Goal: Task Accomplishment & Management: Use online tool/utility

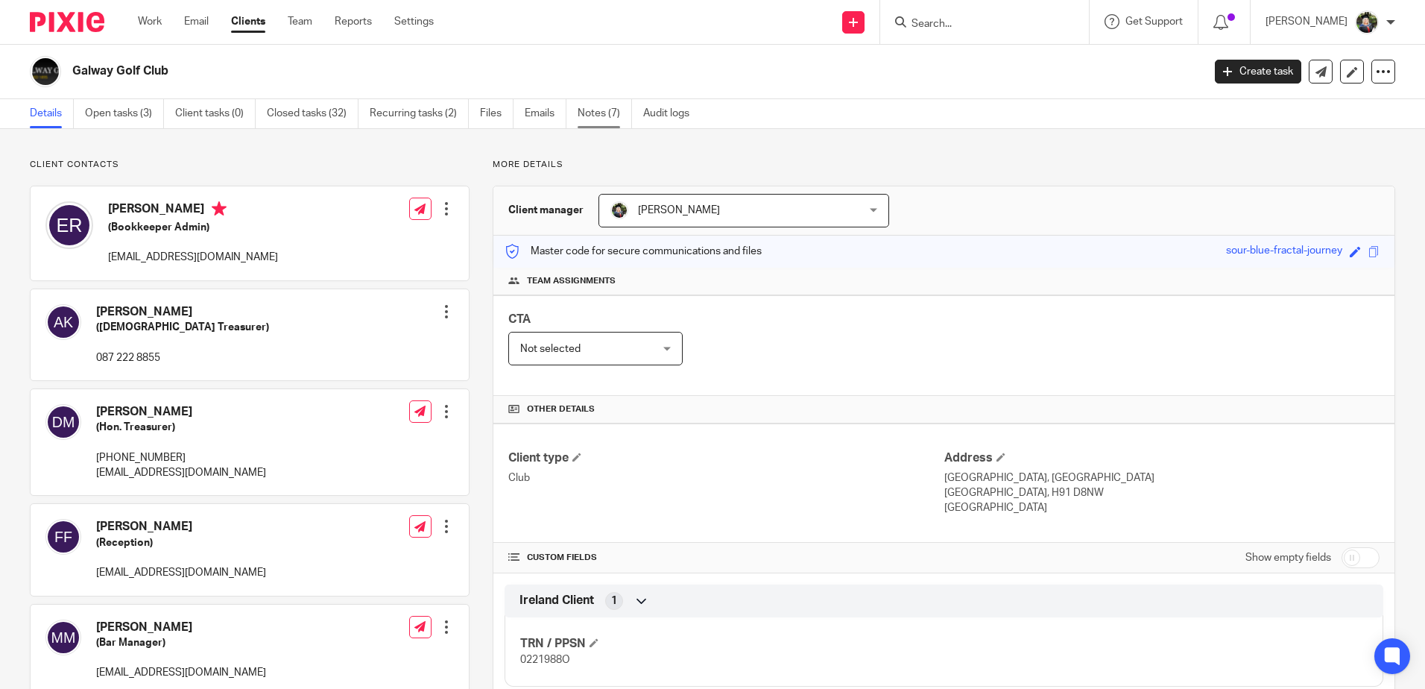
click at [616, 118] on link "Notes (7)" at bounding box center [605, 113] width 54 height 29
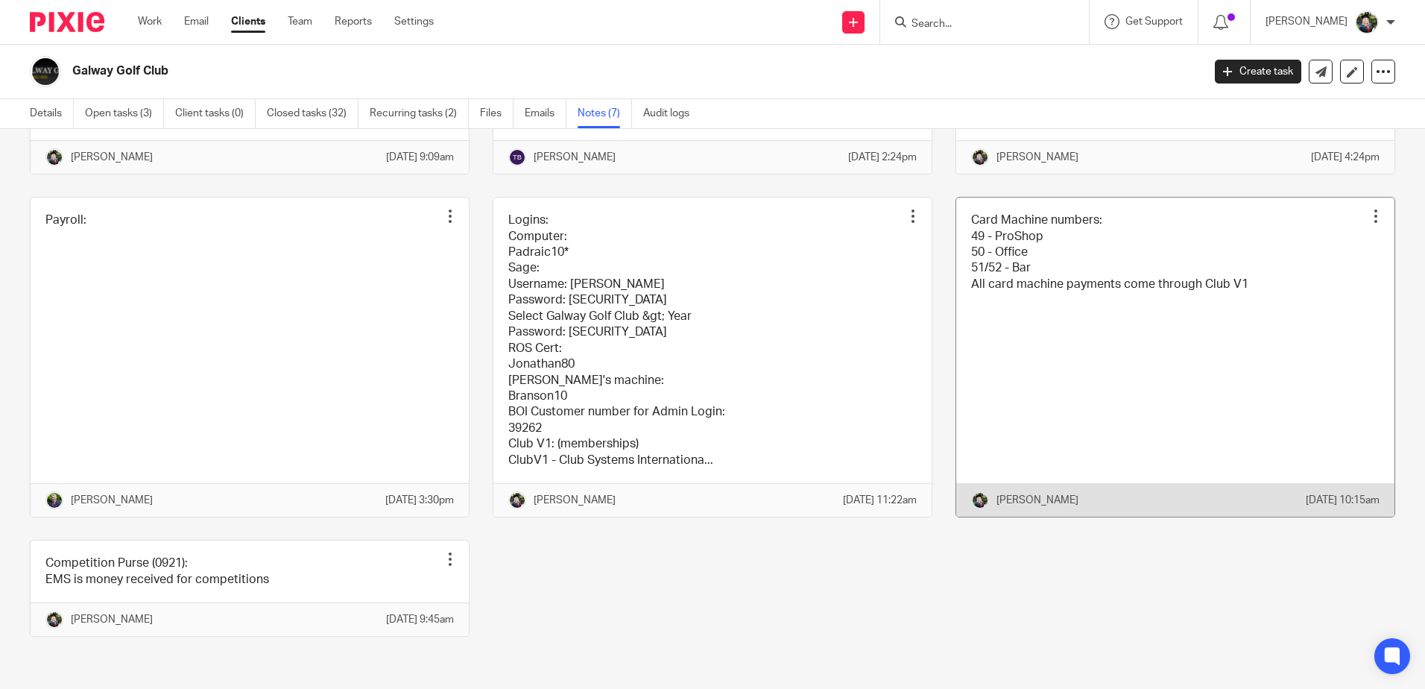
scroll to position [298, 0]
click at [1061, 273] on link at bounding box center [1175, 357] width 438 height 319
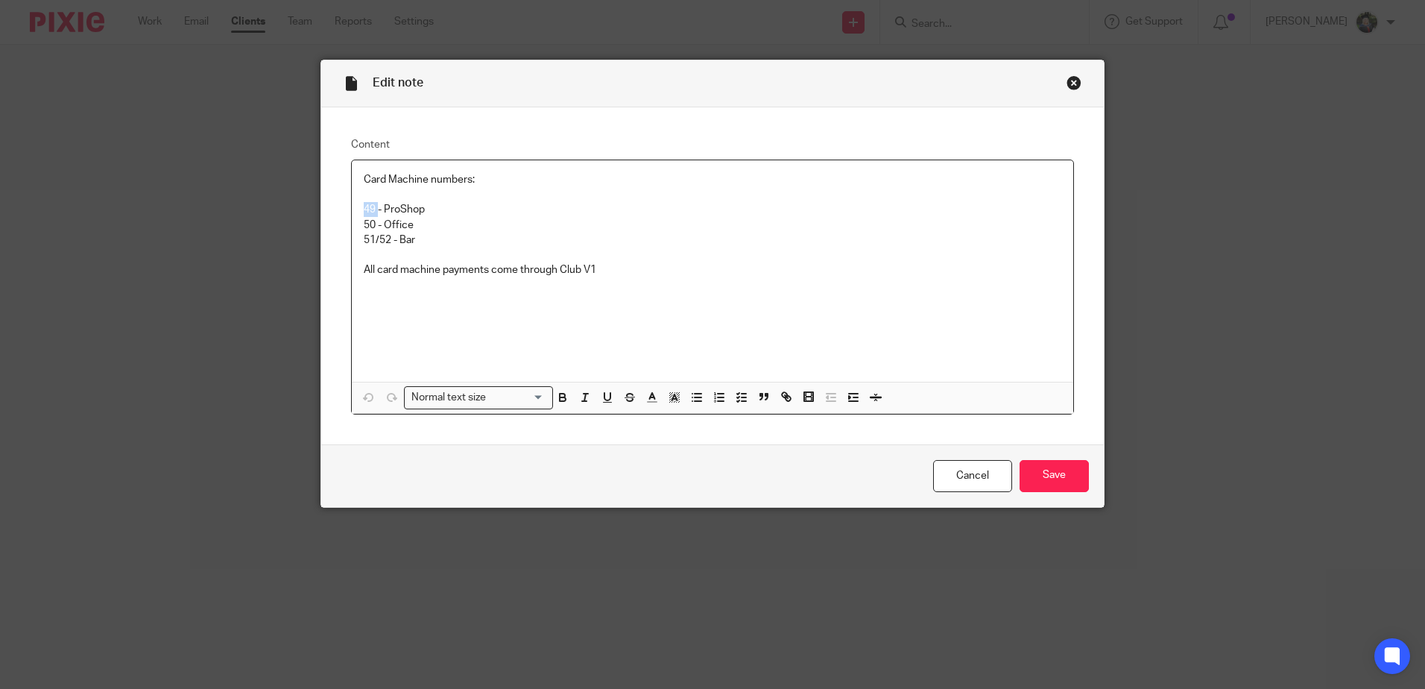
drag, startPoint x: 356, startPoint y: 211, endPoint x: 372, endPoint y: 209, distance: 15.8
click at [372, 209] on div "Card Machine numbers: 49 - ProShop 50 - Office 51/52 - Bar All card machine pay…" at bounding box center [713, 270] width 722 height 221
click at [0, 101] on html "Work Email Clients Team Reports Settings Work Email Clients Team Reports Settin…" at bounding box center [712, 344] width 1425 height 689
drag, startPoint x: 364, startPoint y: 235, endPoint x: 393, endPoint y: 236, distance: 29.1
click at [393, 236] on p "51/52 - Bar" at bounding box center [713, 240] width 698 height 15
